Goal: Find specific page/section: Find specific page/section

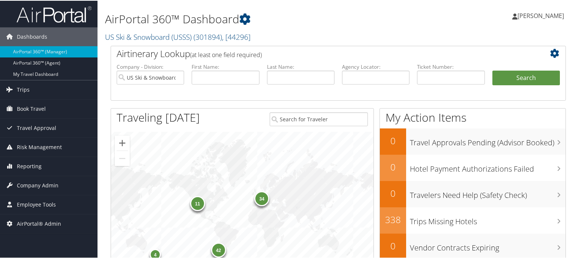
click at [100, 100] on div "AirPortal 360™ Dashboard US Ski & Snowboard (USSS) ( 301894 ) , [ 44296 ] US Sk…" at bounding box center [339, 244] width 482 height 489
